Goal: Task Accomplishment & Management: Use online tool/utility

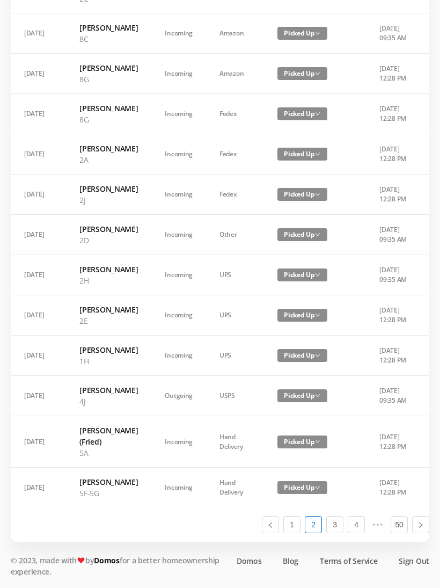
scroll to position [0, 38]
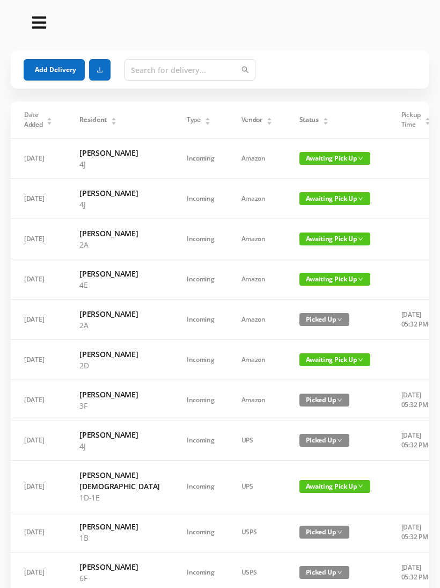
click at [300, 120] on div "Status" at bounding box center [315, 120] width 30 height 10
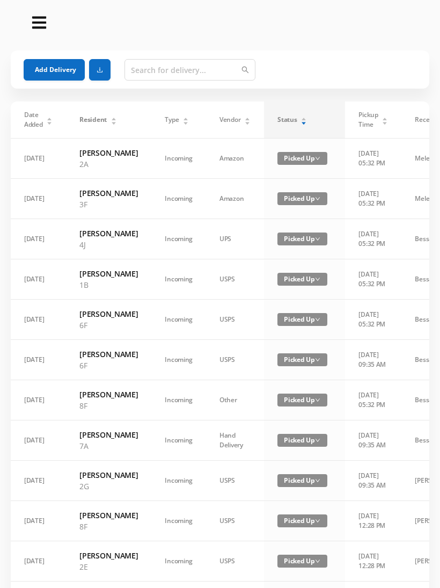
click at [302, 118] on div "Status" at bounding box center [293, 120] width 30 height 10
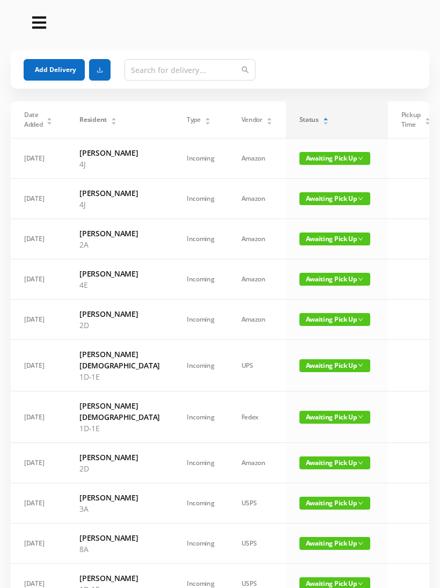
click at [337, 372] on span "Awaiting Pick Up" at bounding box center [335, 365] width 71 height 13
click at [305, 455] on link "Picked Up" at bounding box center [307, 454] width 70 height 17
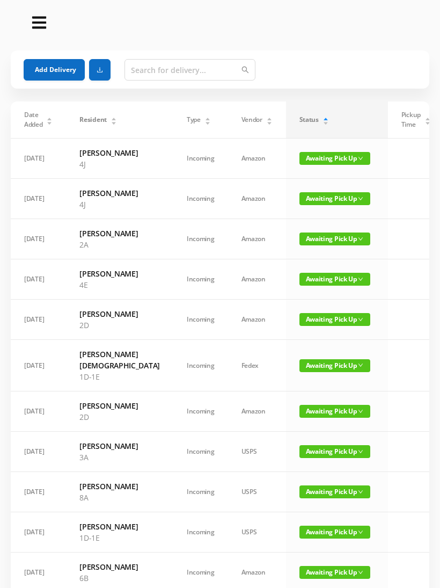
click at [322, 372] on span "Awaiting Pick Up" at bounding box center [335, 365] width 71 height 13
click at [303, 453] on link "Picked Up" at bounding box center [307, 454] width 70 height 17
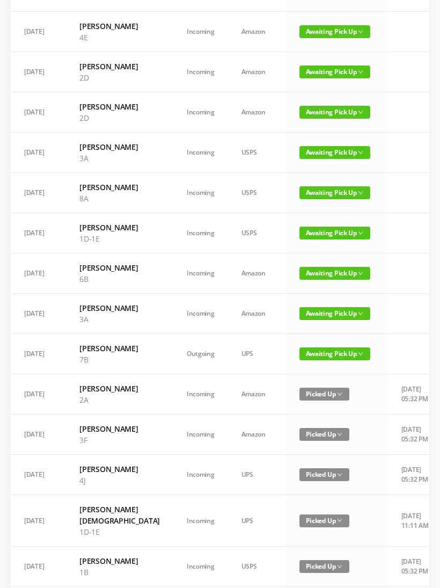
scroll to position [237, 0]
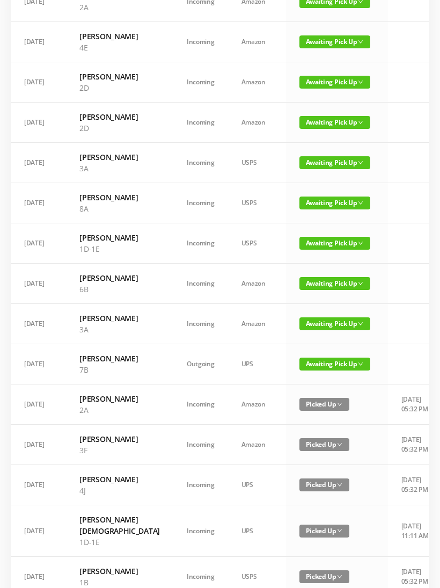
click at [321, 250] on span "Awaiting Pick Up" at bounding box center [335, 243] width 71 height 13
click at [299, 365] on link "Picked Up" at bounding box center [307, 360] width 70 height 17
